Goal: Find specific page/section: Find specific page/section

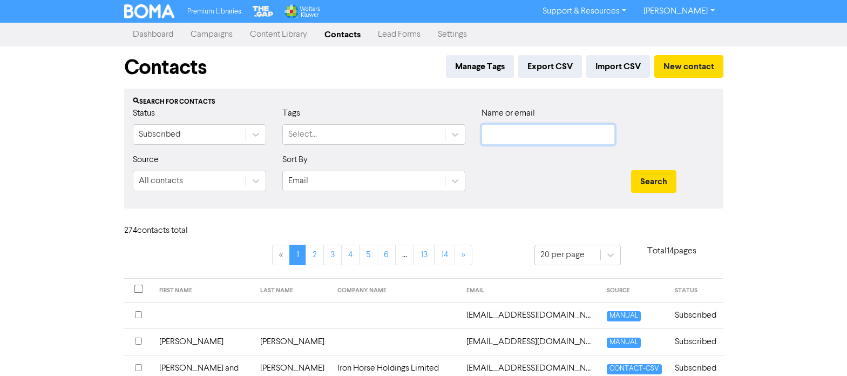
click at [505, 134] on input "text" at bounding box center [548, 134] width 133 height 21
type input "ship"
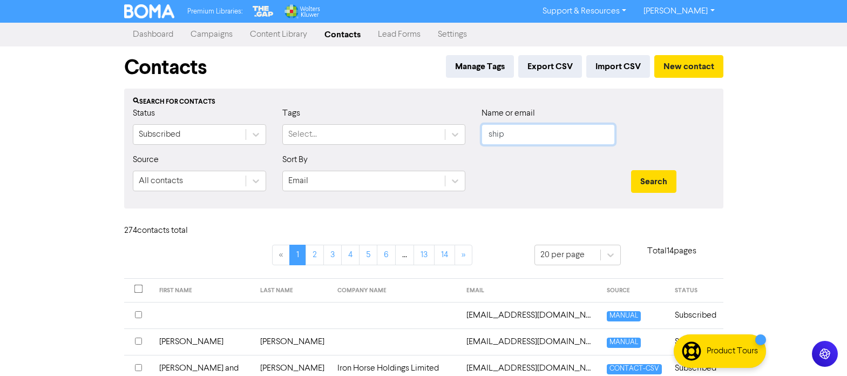
drag, startPoint x: 508, startPoint y: 135, endPoint x: 488, endPoint y: 136, distance: 20.5
click at [488, 136] on input "ship" at bounding box center [548, 134] width 133 height 21
click at [254, 131] on icon at bounding box center [256, 134] width 11 height 11
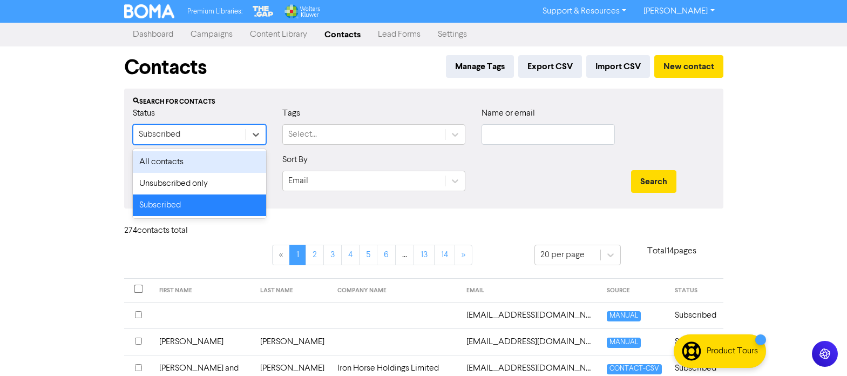
click at [164, 162] on div "All contacts" at bounding box center [199, 162] width 133 height 22
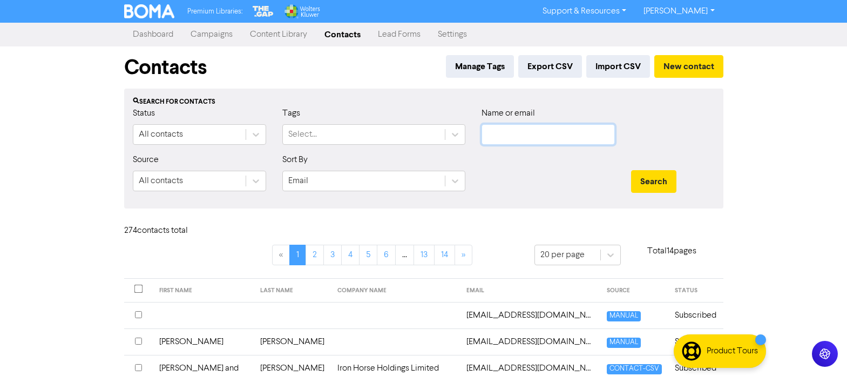
click at [518, 133] on input "text" at bounding box center [548, 134] width 133 height 21
type input "shipshape"
click at [631, 170] on button "Search" at bounding box center [653, 181] width 45 height 23
click at [527, 136] on input "text" at bounding box center [548, 134] width 133 height 21
paste input "[EMAIL_ADDRESS][DOMAIN_NAME]"
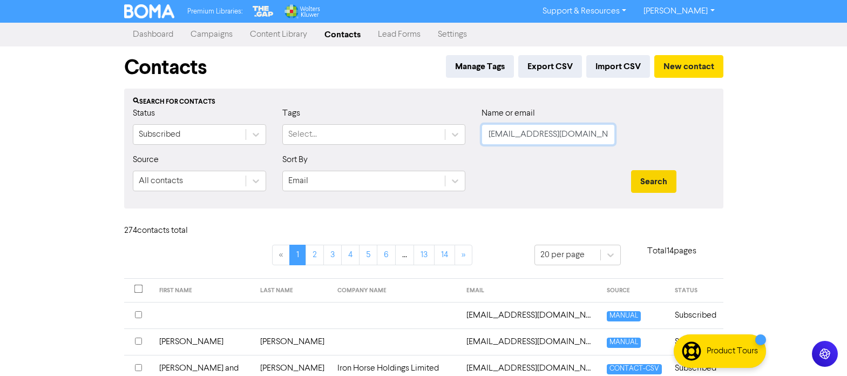
type input "[EMAIL_ADDRESS][DOMAIN_NAME]"
click at [648, 178] on button "Search" at bounding box center [653, 181] width 45 height 23
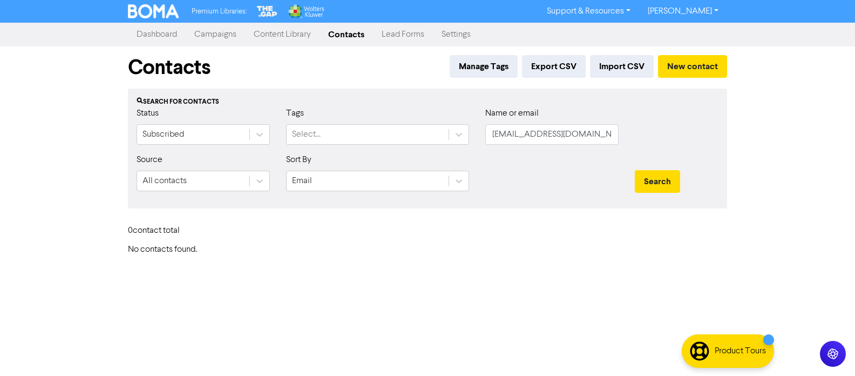
click at [387, 274] on div "Premium Libraries: Support & Resources Video Tutorials FAQ & Guides Marketing E…" at bounding box center [427, 188] width 855 height 376
